Goal: Check status: Check status

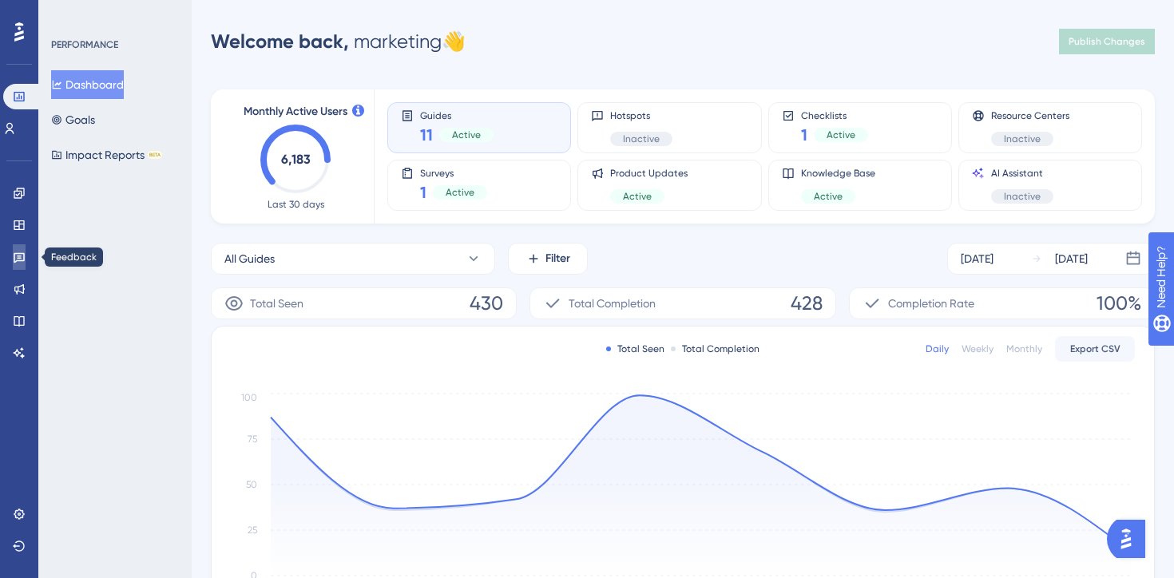
click at [25, 248] on link at bounding box center [19, 257] width 13 height 26
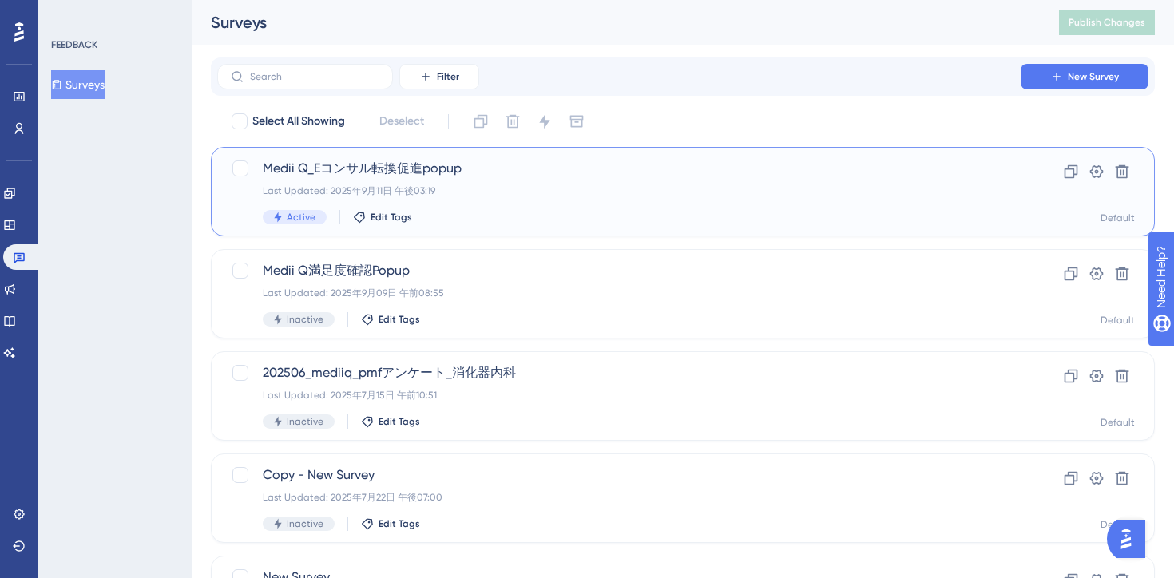
click at [564, 178] on div "Medii Q_Eコンサル転換促進popup Last Updated: 2025年9月11日 午後03:19 Active Edit Tags" at bounding box center [619, 191] width 712 height 65
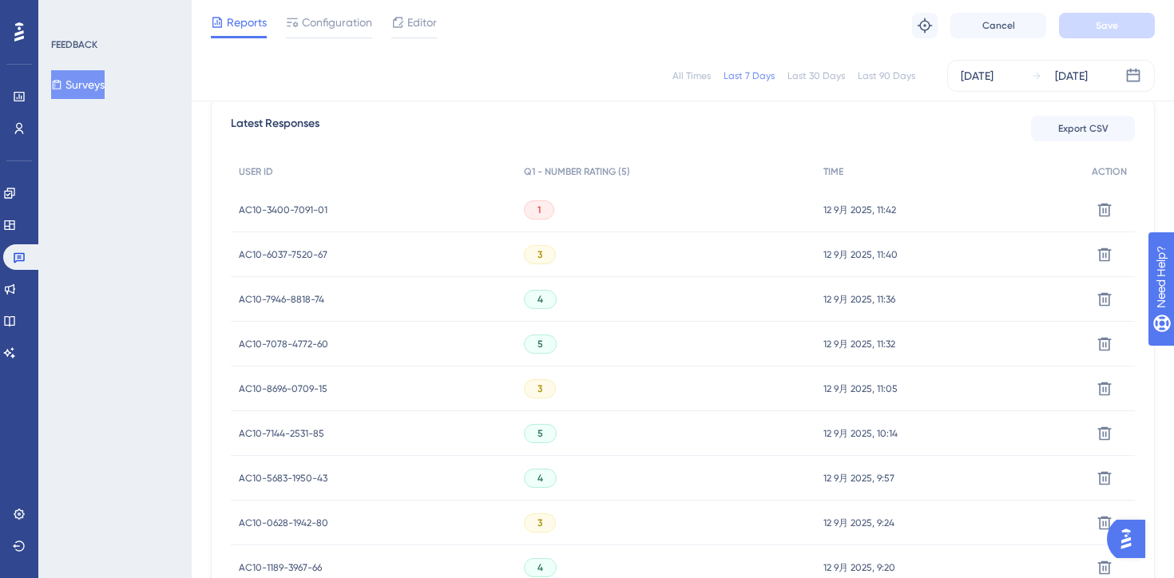
scroll to position [460, 0]
click at [327, 207] on div "AC10-3400-7091-01 AC10-3400-7091-01" at bounding box center [373, 208] width 285 height 45
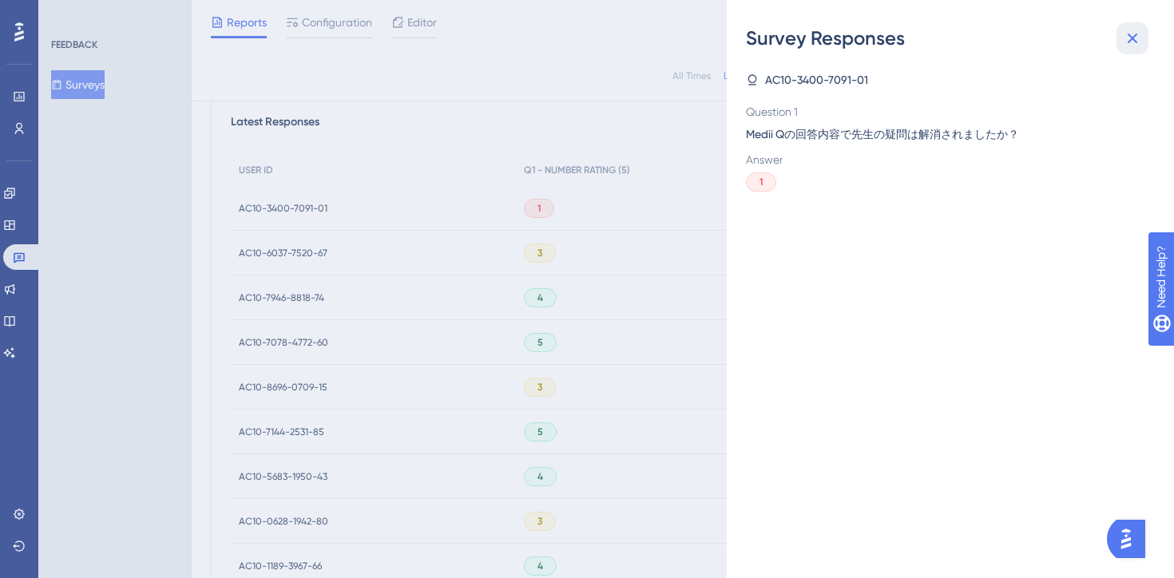
click at [1133, 39] on icon at bounding box center [1133, 39] width 10 height 10
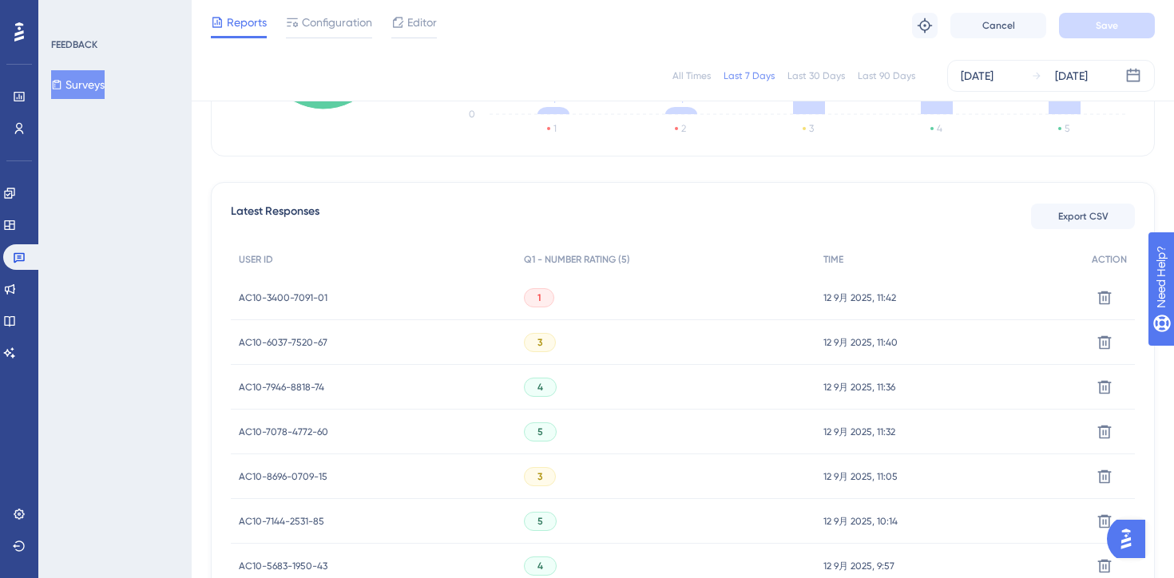
scroll to position [362, 0]
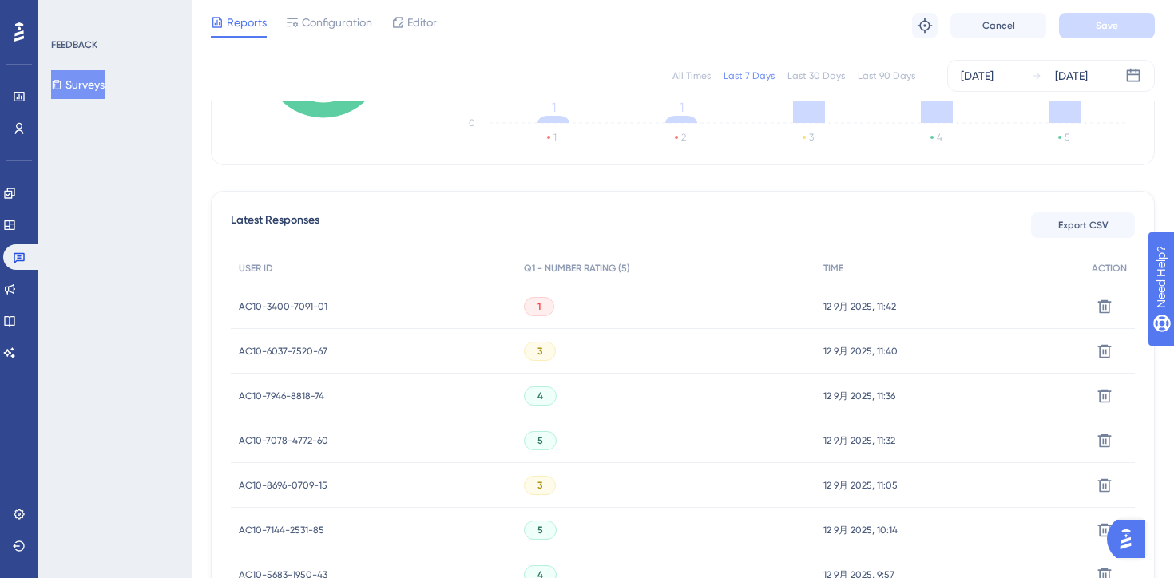
click at [264, 304] on span "AC10-3400-7091-01" at bounding box center [283, 306] width 89 height 13
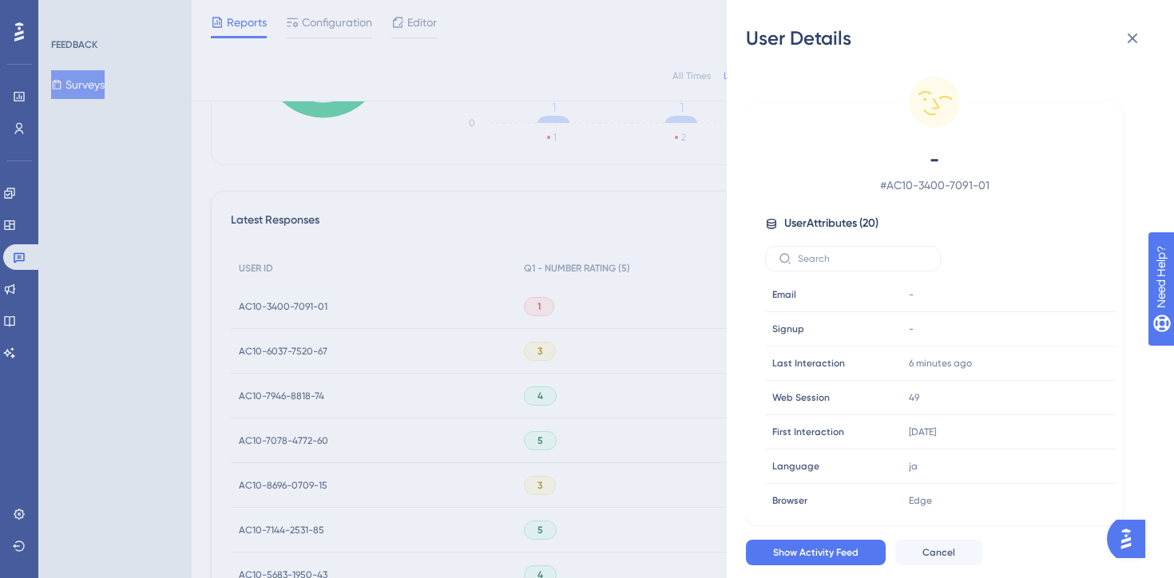
click at [937, 185] on span "# AC10-3400-7091-01" at bounding box center [934, 185] width 281 height 19
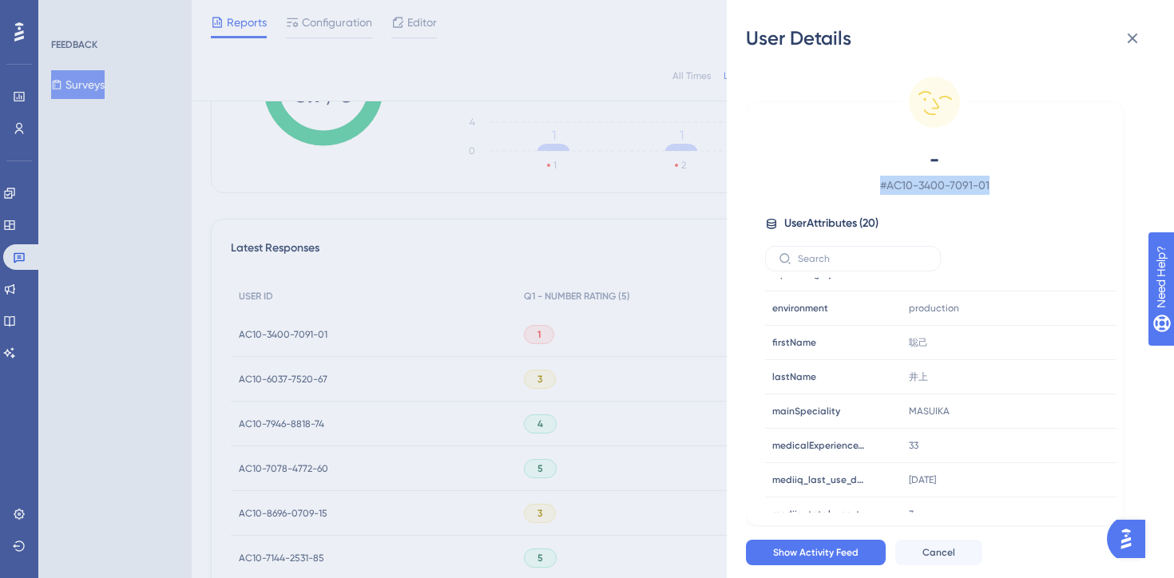
scroll to position [0, 0]
